Goal: Information Seeking & Learning: Learn about a topic

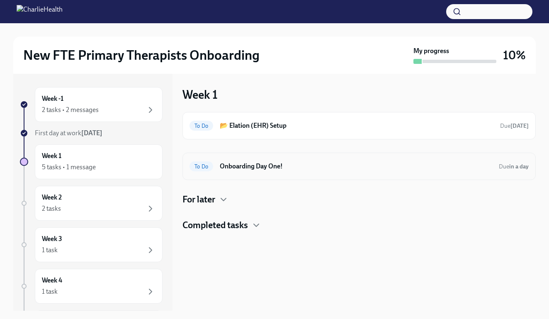
click at [253, 163] on h6 "Onboarding Day One!" at bounding box center [356, 166] width 273 height 9
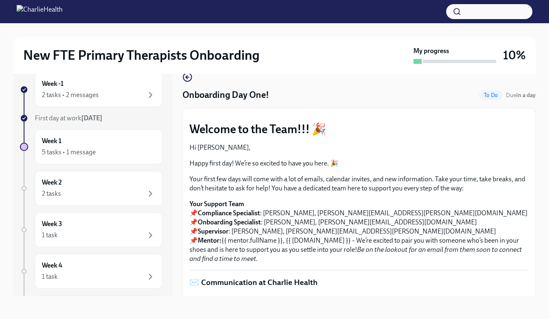
scroll to position [15, 0]
click at [80, 146] on div "Week 1 5 tasks • 1 message" at bounding box center [99, 146] width 114 height 21
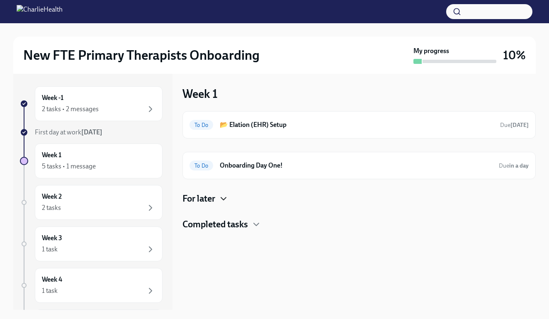
click at [225, 197] on icon "button" at bounding box center [224, 199] width 10 height 10
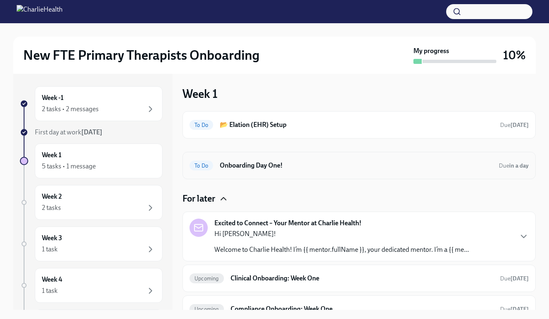
click at [254, 166] on h6 "Onboarding Day One!" at bounding box center [356, 165] width 273 height 9
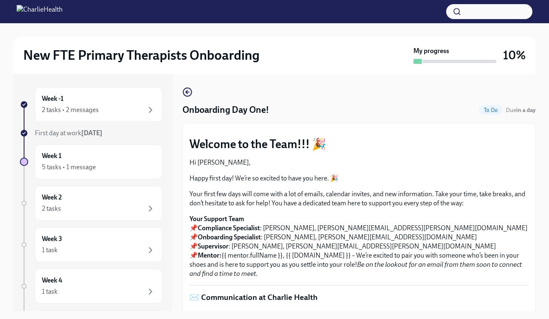
click at [514, 130] on button "Zoom image" at bounding box center [359, 130] width 339 height 0
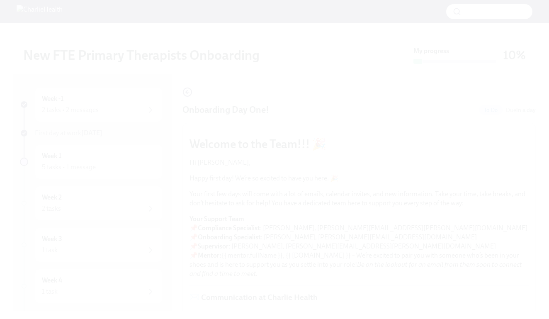
click at [511, 87] on button "Unzoom image" at bounding box center [274, 159] width 549 height 319
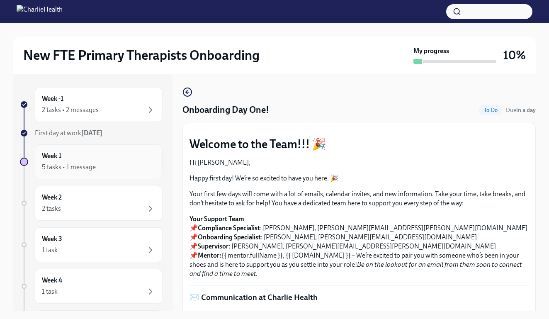
click at [130, 160] on div "Week 1 5 tasks • 1 message" at bounding box center [99, 161] width 114 height 21
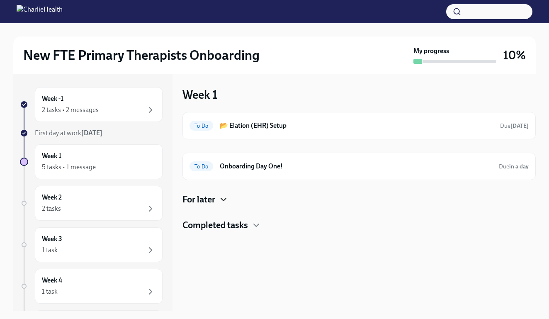
click at [226, 199] on icon "button" at bounding box center [223, 199] width 5 height 2
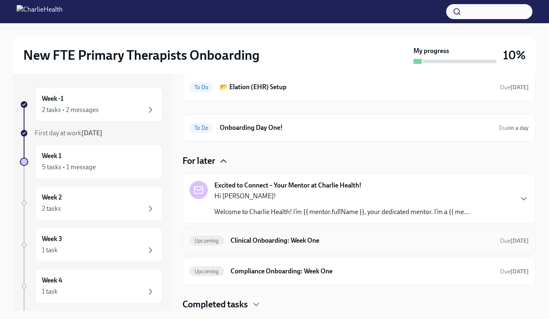
scroll to position [39, 0]
click at [308, 241] on h6 "Clinical Onboarding: Week One" at bounding box center [362, 240] width 263 height 9
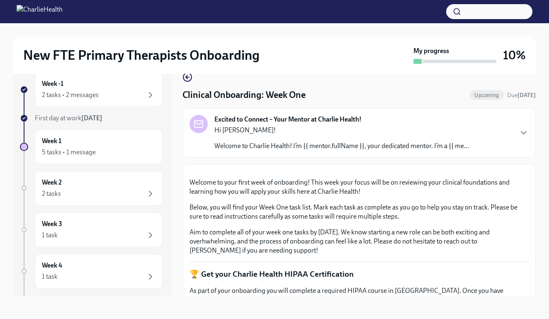
scroll to position [15, 0]
click at [520, 131] on icon "button" at bounding box center [524, 133] width 10 height 10
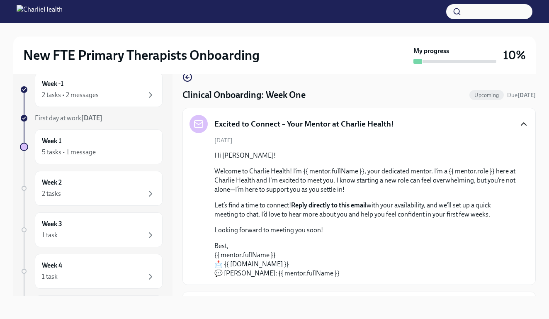
click at [524, 125] on icon "button" at bounding box center [524, 124] width 10 height 10
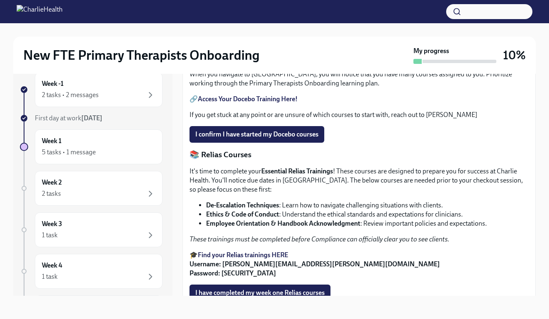
scroll to position [361, 0]
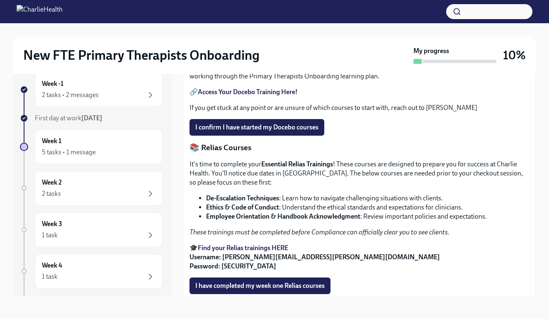
click at [268, 96] on strong "Access Your Docebo Training Here!" at bounding box center [248, 92] width 100 height 8
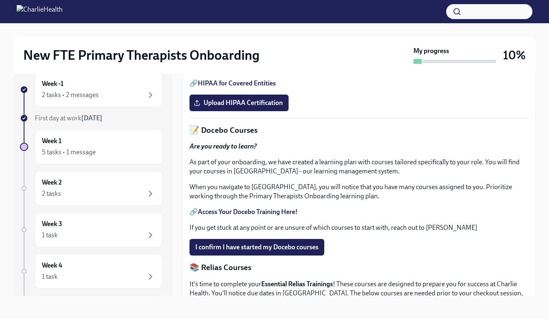
scroll to position [236, 0]
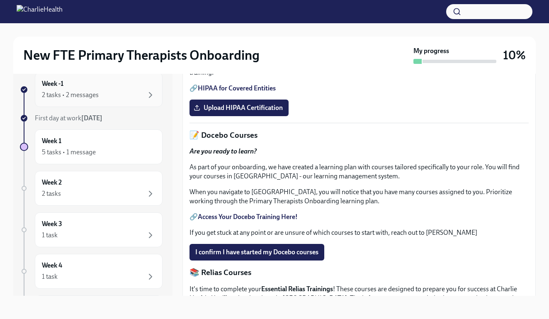
click at [131, 94] on div "2 tasks • 2 messages" at bounding box center [99, 95] width 114 height 10
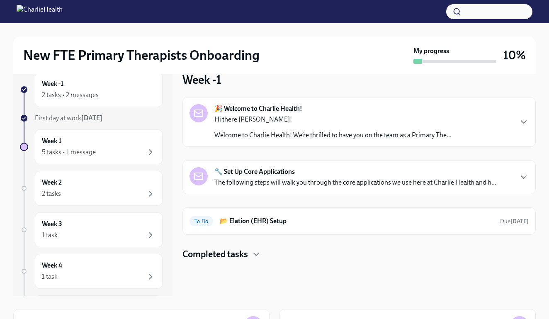
click at [253, 173] on strong "🔧 Set Up Core Applications" at bounding box center [254, 171] width 80 height 9
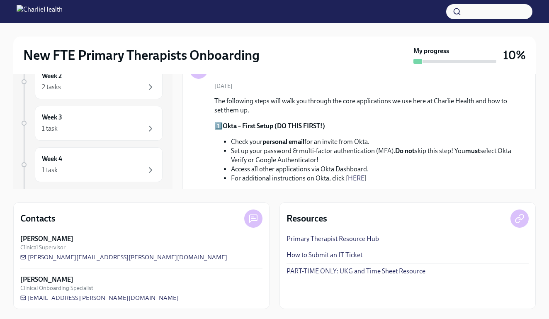
scroll to position [122, 0]
click at [320, 240] on link "Primary Therapist Resource Hub" at bounding box center [333, 238] width 93 height 9
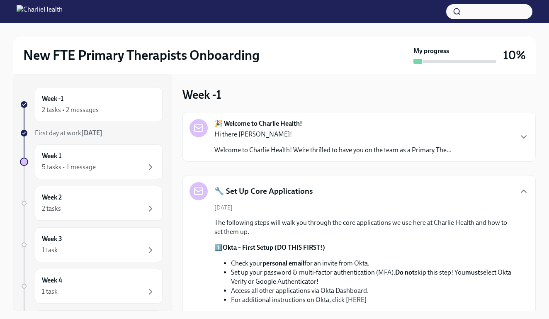
scroll to position [0, 0]
click at [139, 164] on div "5 tasks • 1 message" at bounding box center [99, 167] width 114 height 10
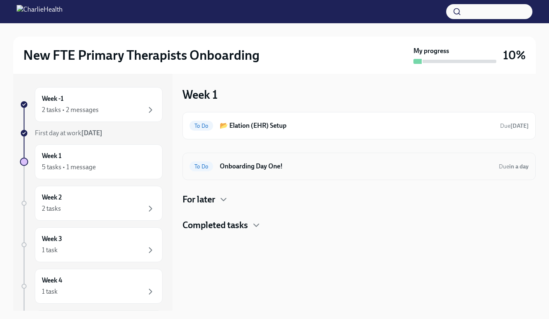
click at [261, 168] on h6 "Onboarding Day One!" at bounding box center [356, 166] width 273 height 9
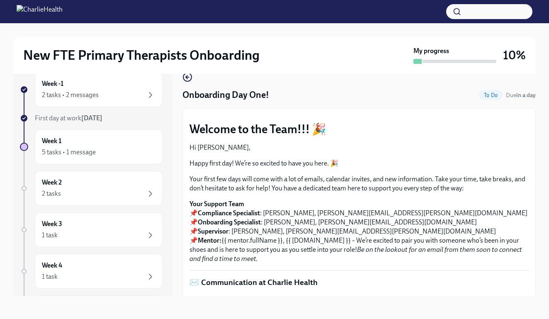
scroll to position [15, 0]
click at [188, 79] on icon "button" at bounding box center [187, 76] width 2 height 3
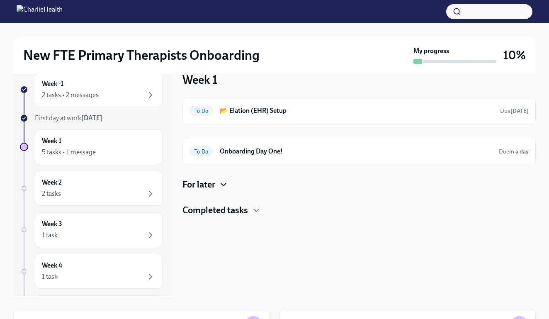
click at [223, 183] on icon "button" at bounding box center [224, 185] width 10 height 10
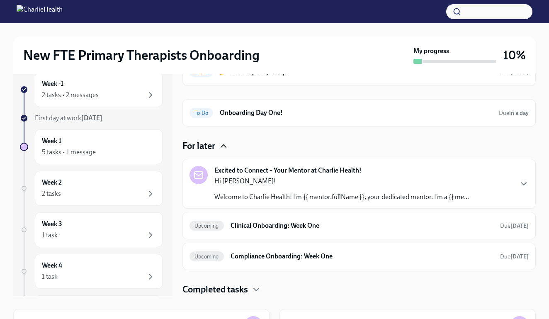
scroll to position [39, 0]
click at [523, 183] on icon "button" at bounding box center [524, 184] width 10 height 10
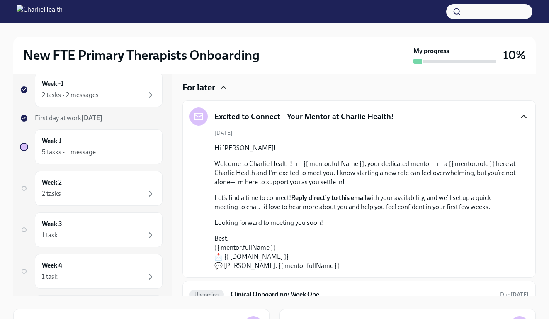
scroll to position [94, 0]
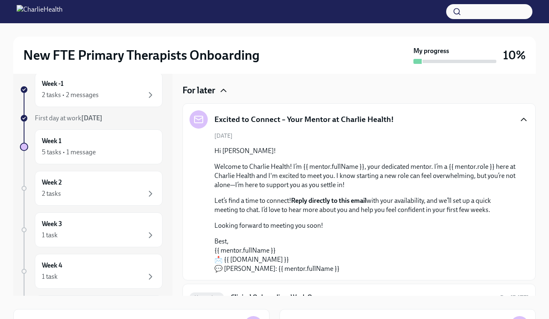
click at [523, 118] on icon "button" at bounding box center [524, 119] width 10 height 10
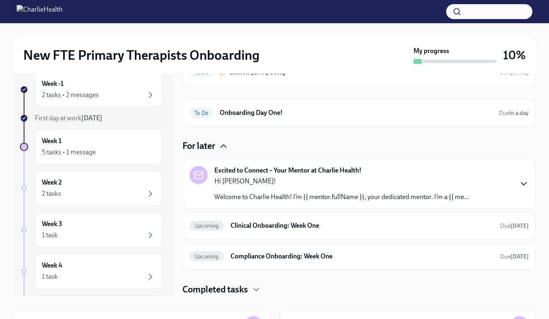
scroll to position [39, 0]
click at [292, 228] on h6 "Clinical Onboarding: Week One" at bounding box center [362, 225] width 263 height 9
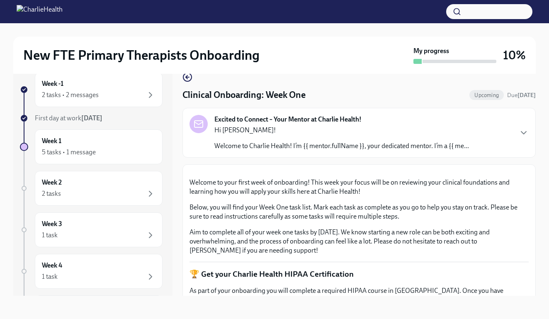
scroll to position [15, 0]
click at [516, 129] on div "Excited to Connect – Your Mentor at Charlie Health! Hi [PERSON_NAME]! Welcome t…" at bounding box center [359, 133] width 339 height 36
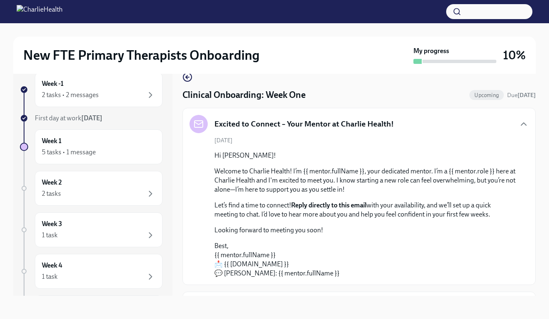
click at [516, 129] on div "Excited to Connect – Your Mentor at Charlie Health!" at bounding box center [359, 124] width 339 height 18
click at [522, 124] on icon "button" at bounding box center [523, 124] width 5 height 2
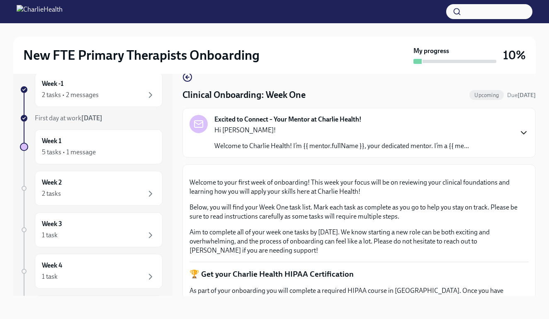
click at [388, 94] on div "Clinical Onboarding: Week One Upcoming Due [DATE]" at bounding box center [359, 95] width 353 height 12
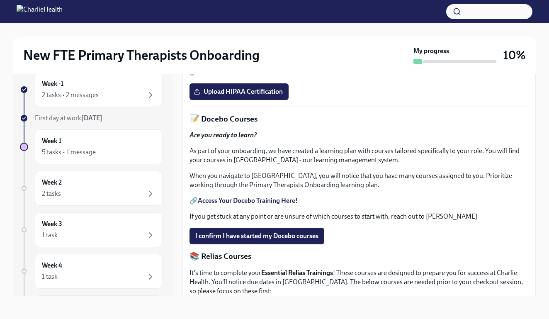
scroll to position [249, 0]
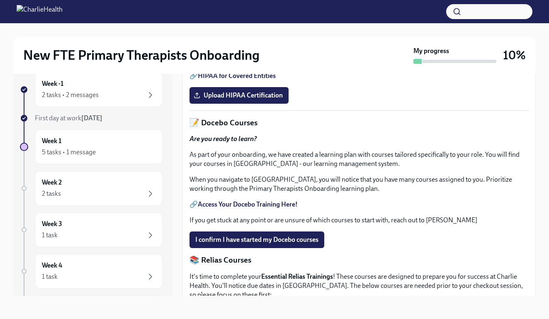
click at [238, 80] on link "HIPAA for Covered Entities" at bounding box center [237, 76] width 78 height 8
